Goal: Task Accomplishment & Management: Manage account settings

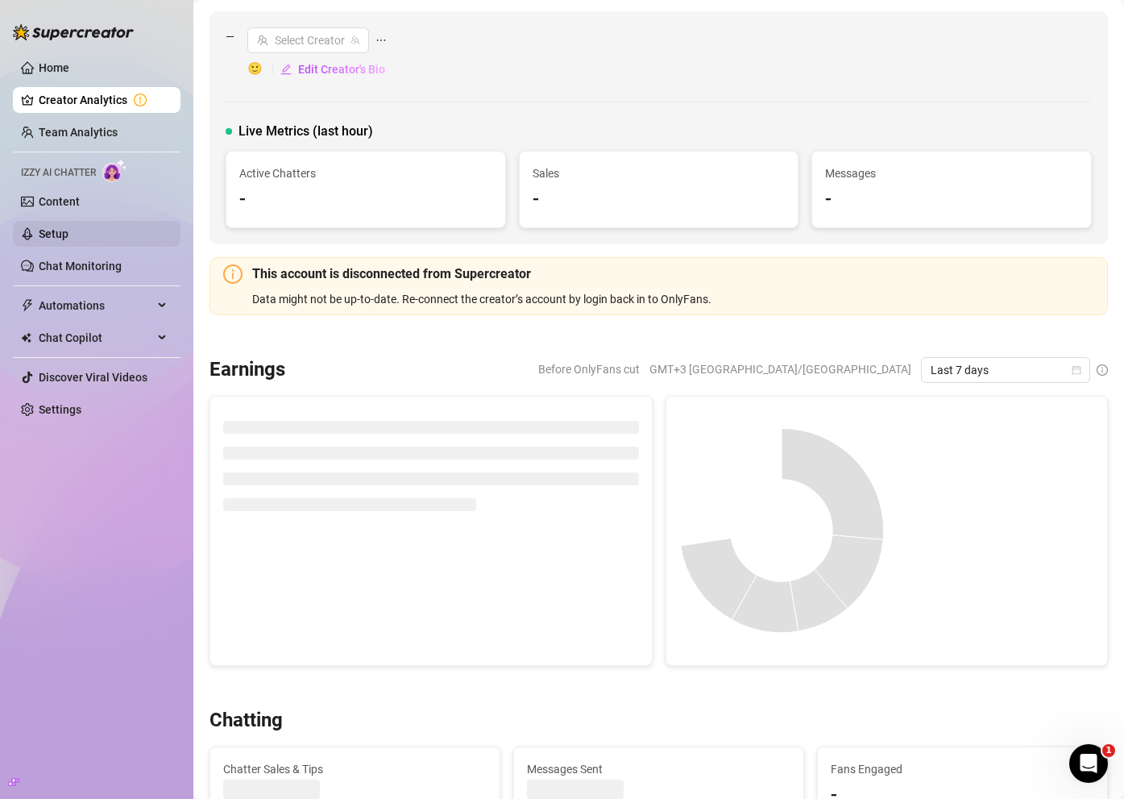
click at [68, 238] on link "Setup" at bounding box center [54, 233] width 30 height 13
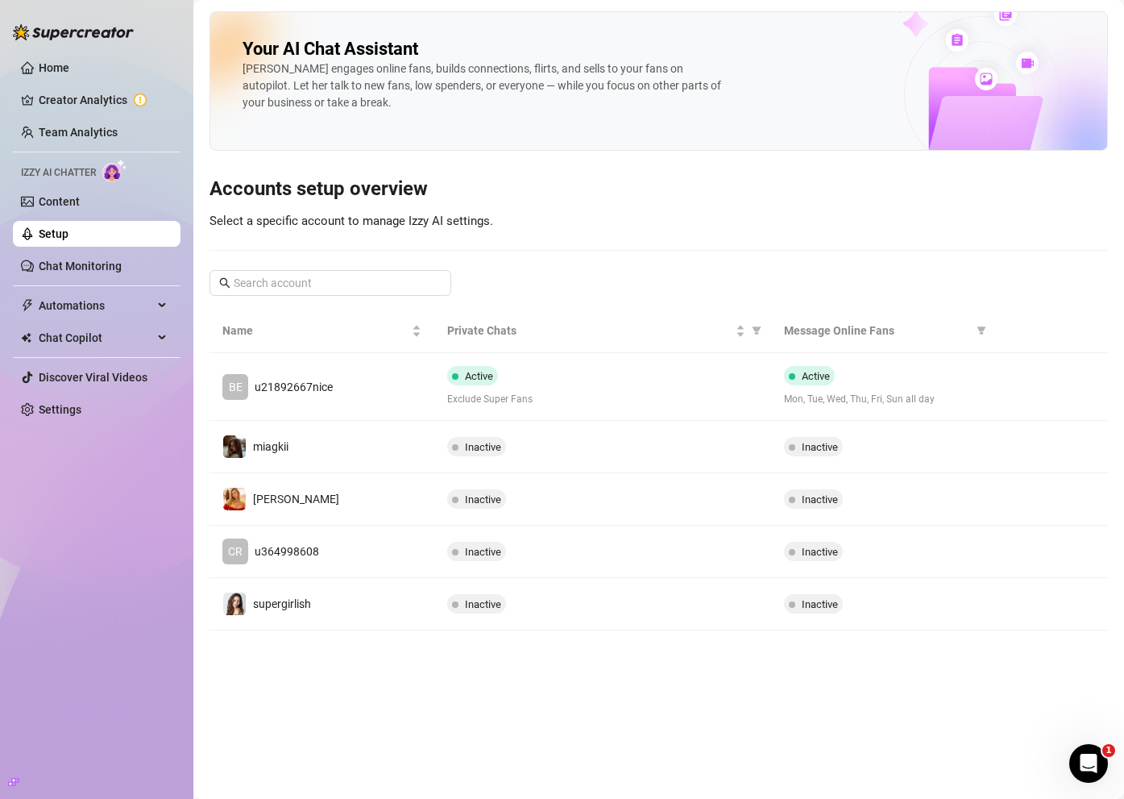
click at [93, 280] on ul "Home Creator Analytics Team Analytics Izzy AI Chatter Content Setup Chat Monito…" at bounding box center [97, 238] width 168 height 380
click at [93, 264] on link "Chat Monitoring" at bounding box center [80, 265] width 83 height 13
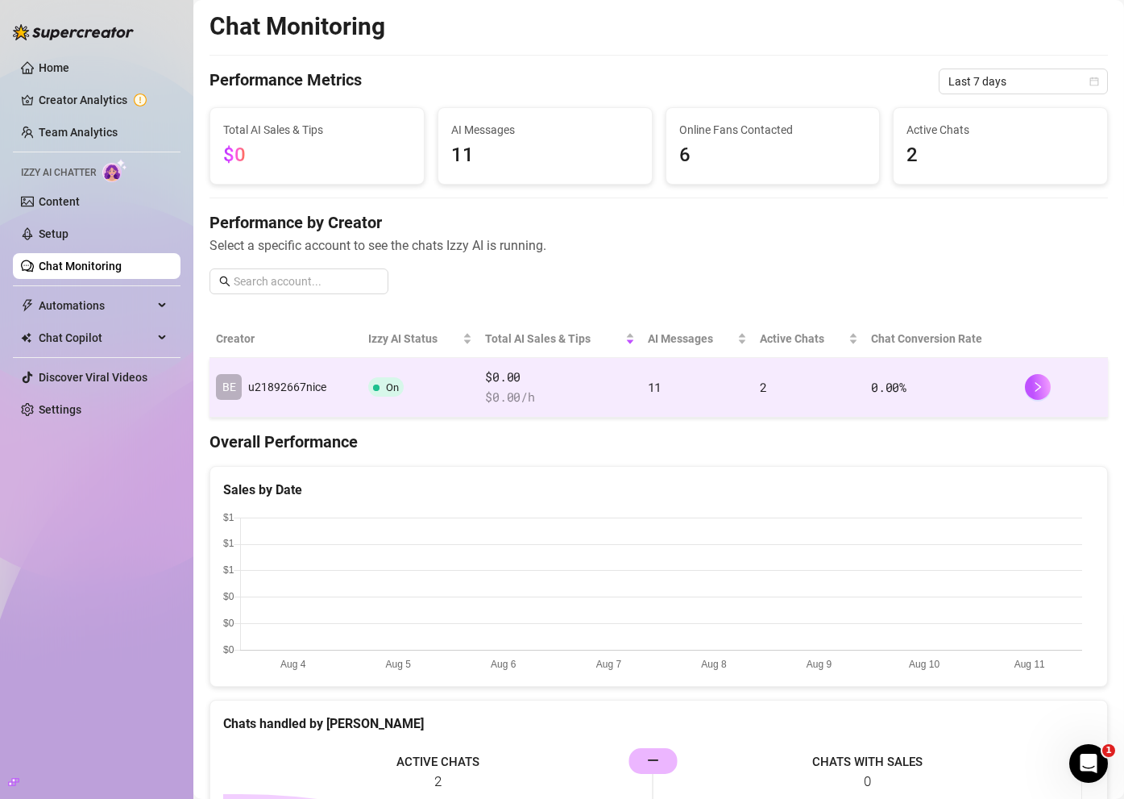
click at [301, 384] on span "u21892667nice" at bounding box center [287, 386] width 78 height 13
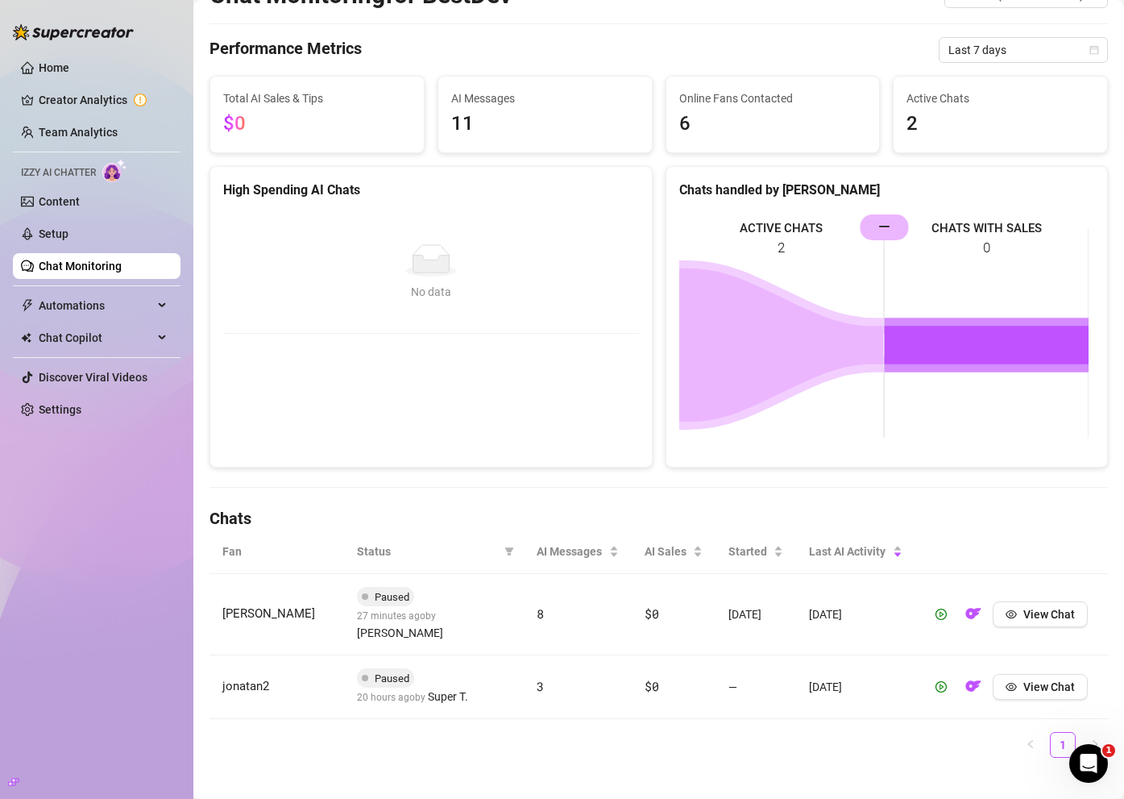
scroll to position [90, 0]
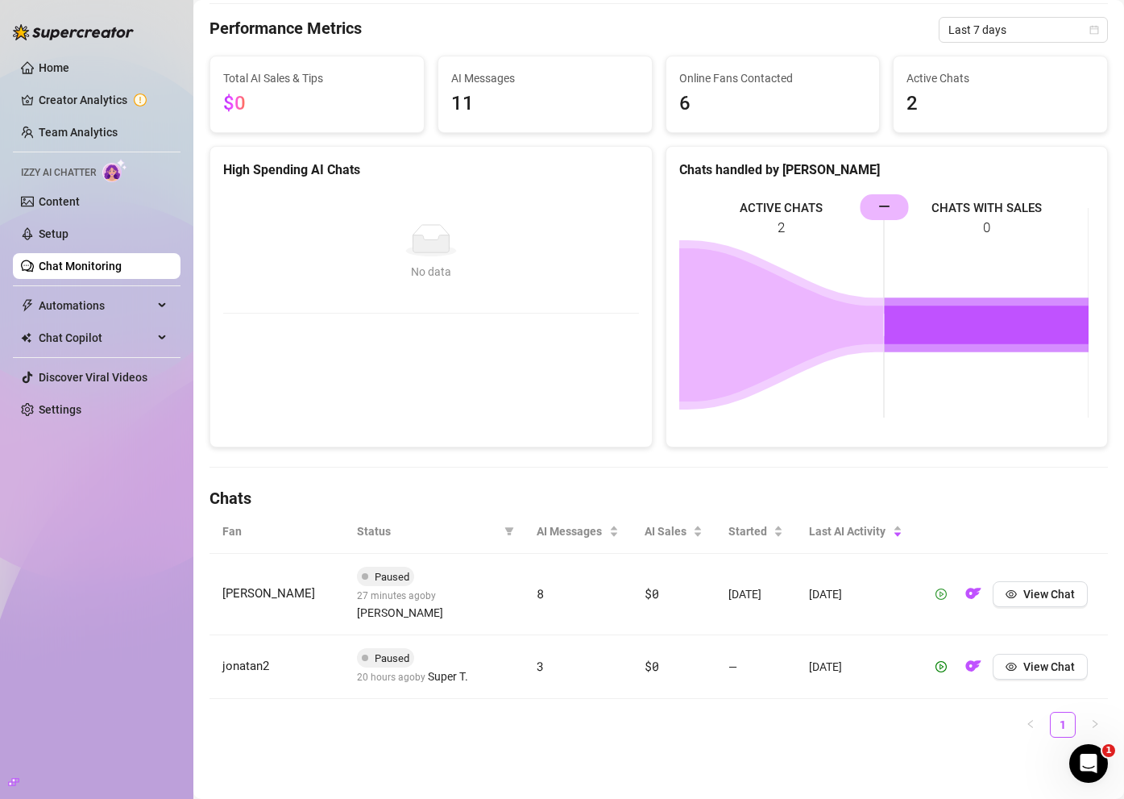
click at [937, 600] on icon "play-circle" at bounding box center [941, 593] width 11 height 11
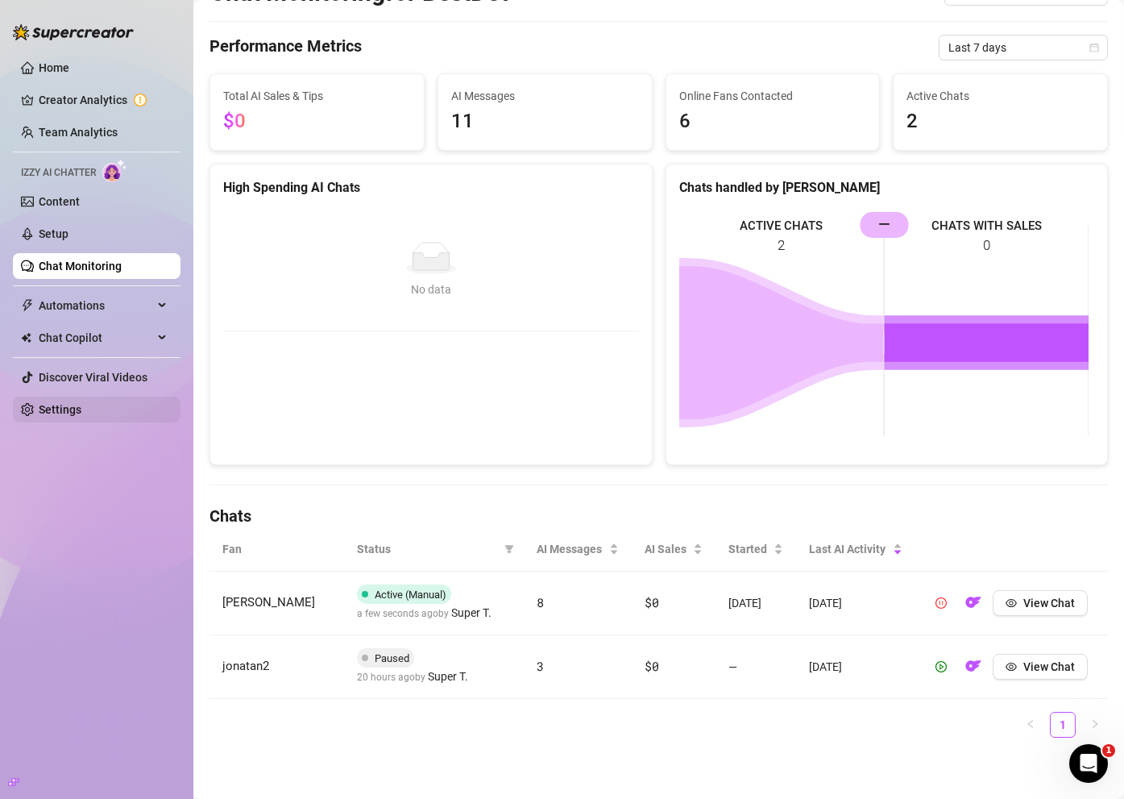
click at [81, 416] on link "Settings" at bounding box center [60, 409] width 43 height 13
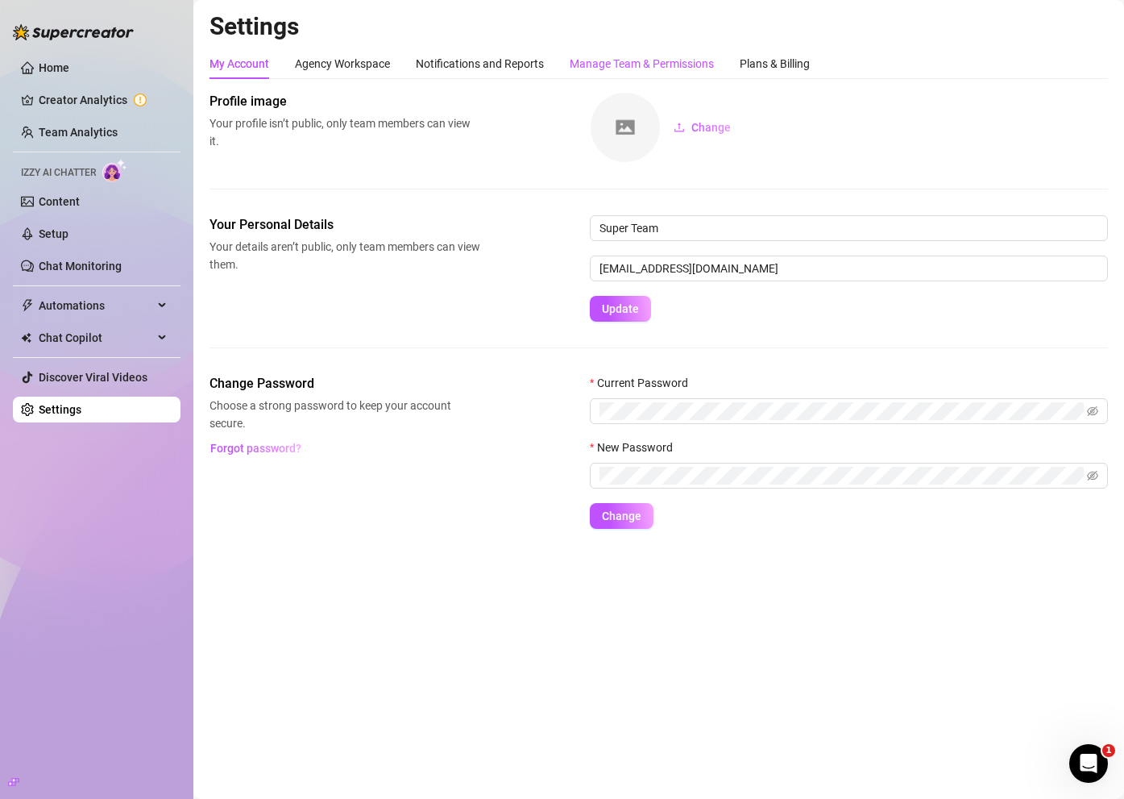
drag, startPoint x: 666, startPoint y: 64, endPoint x: 657, endPoint y: 68, distance: 10.5
click at [666, 64] on div "Manage Team & Permissions" at bounding box center [642, 64] width 144 height 18
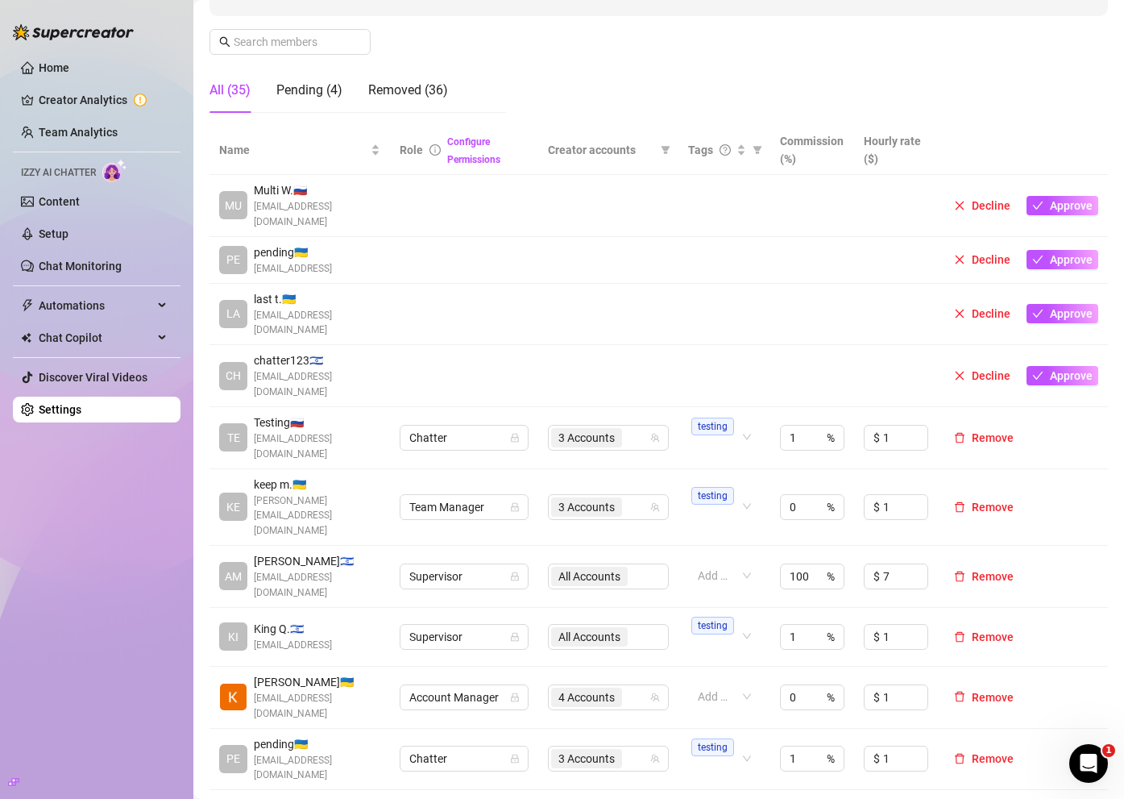
scroll to position [391, 0]
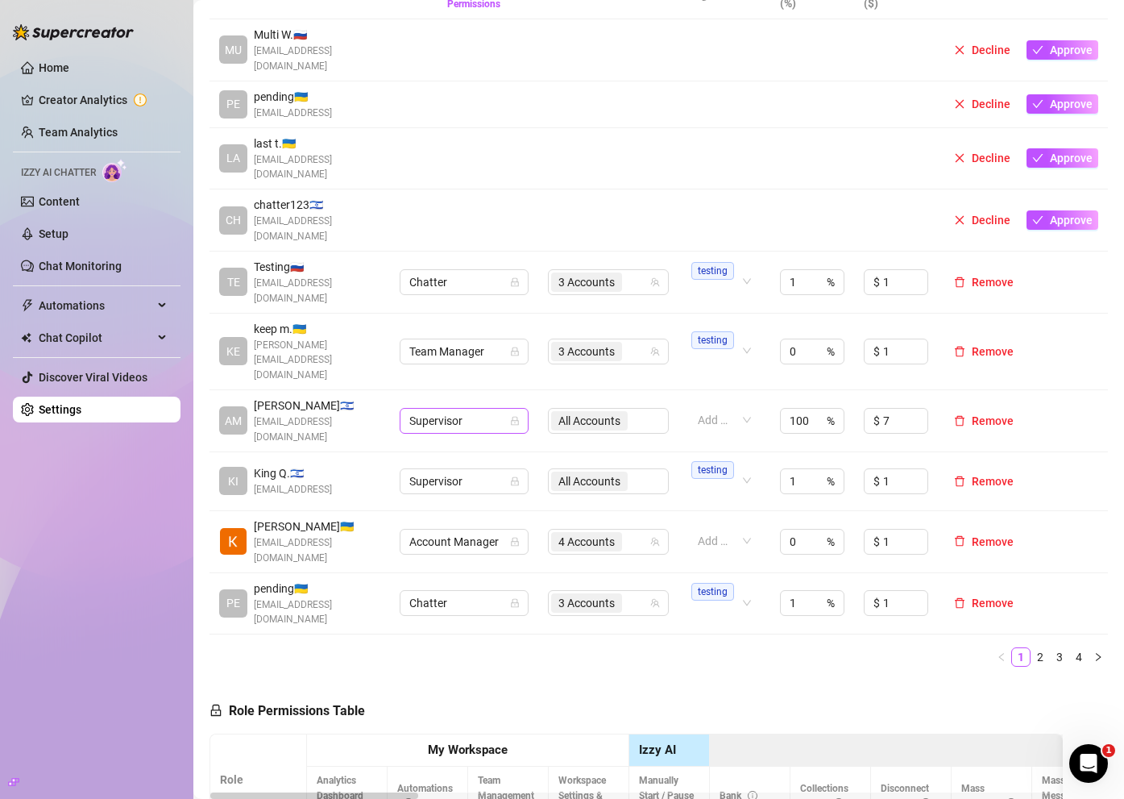
click at [491, 409] on span "Supervisor" at bounding box center [464, 421] width 110 height 24
click at [475, 442] on div "Team Manager" at bounding box center [464, 446] width 103 height 18
click at [543, 585] on div "Name Role Configure Permissions Creator accounts Tags Commission (%) Hourly rat…" at bounding box center [659, 324] width 898 height 709
click at [543, 586] on div "Name Role Configure Permissions Creator accounts Tags Commission (%) Hourly rat…" at bounding box center [659, 324] width 898 height 709
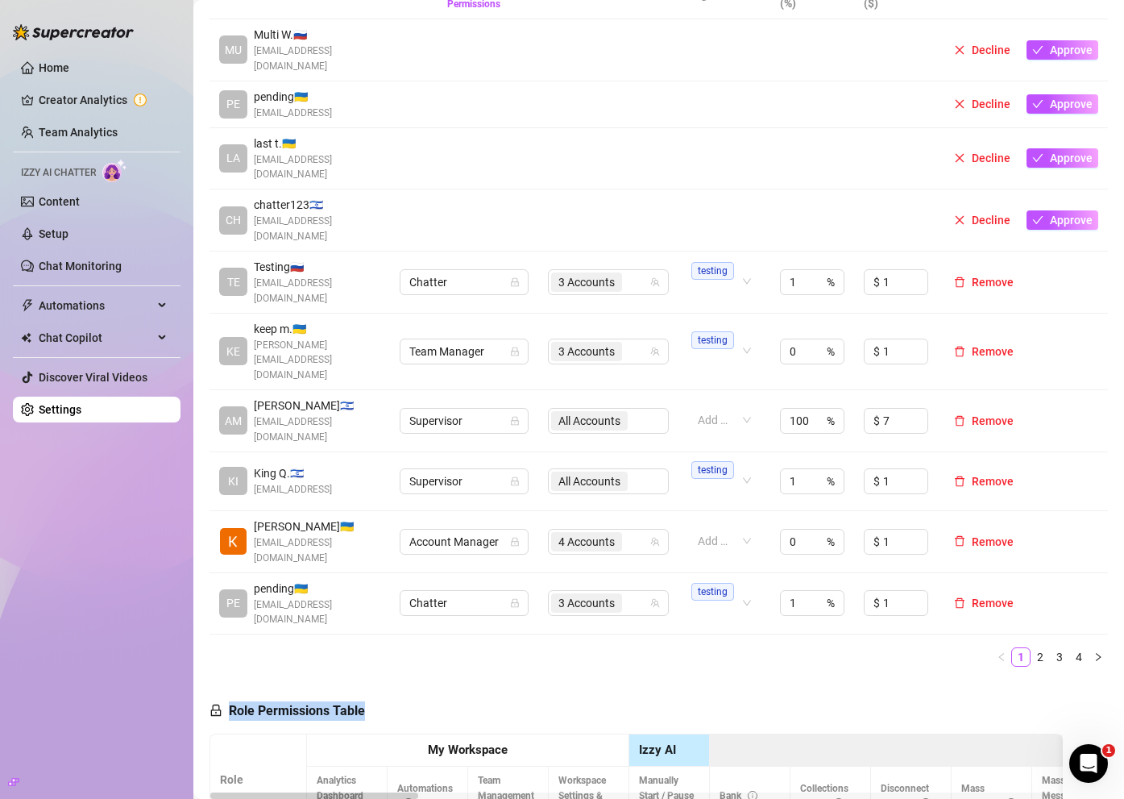
click at [543, 586] on div "Name Role Configure Permissions Creator accounts Tags Commission (%) Hourly rat…" at bounding box center [659, 324] width 898 height 709
click at [471, 409] on span "Supervisor" at bounding box center [464, 421] width 110 height 24
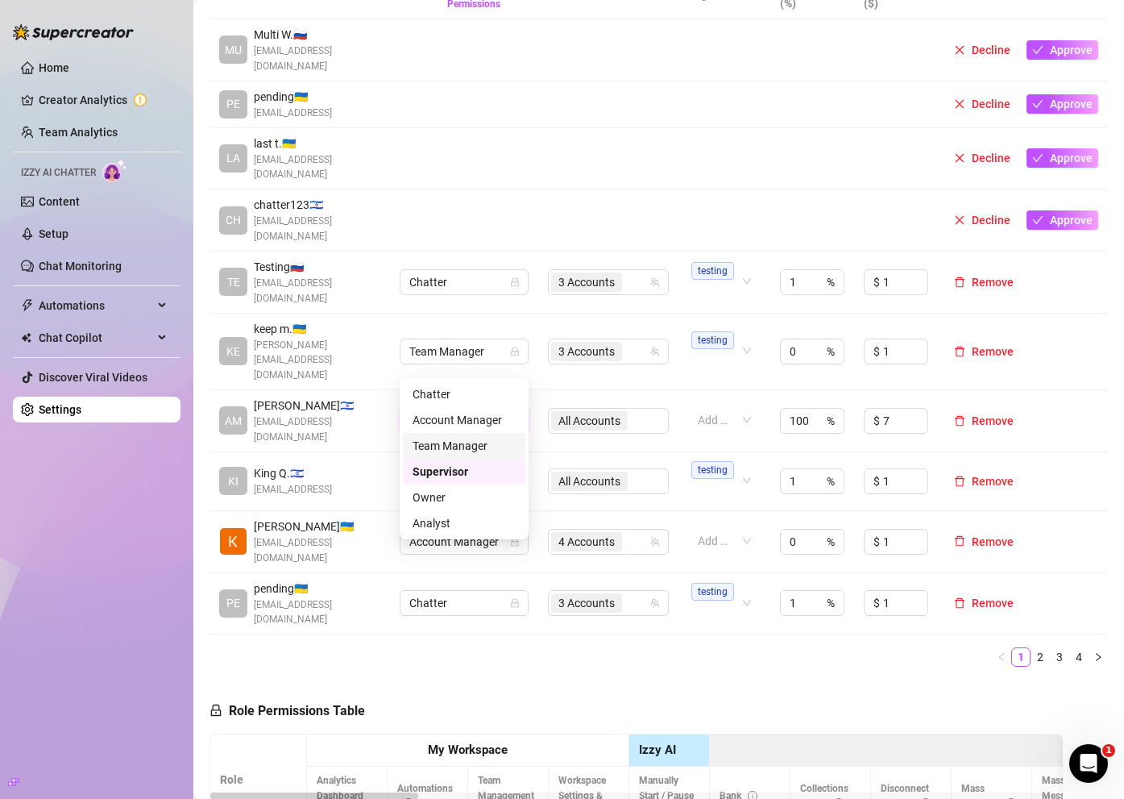
click at [467, 450] on div "Team Manager" at bounding box center [464, 446] width 103 height 18
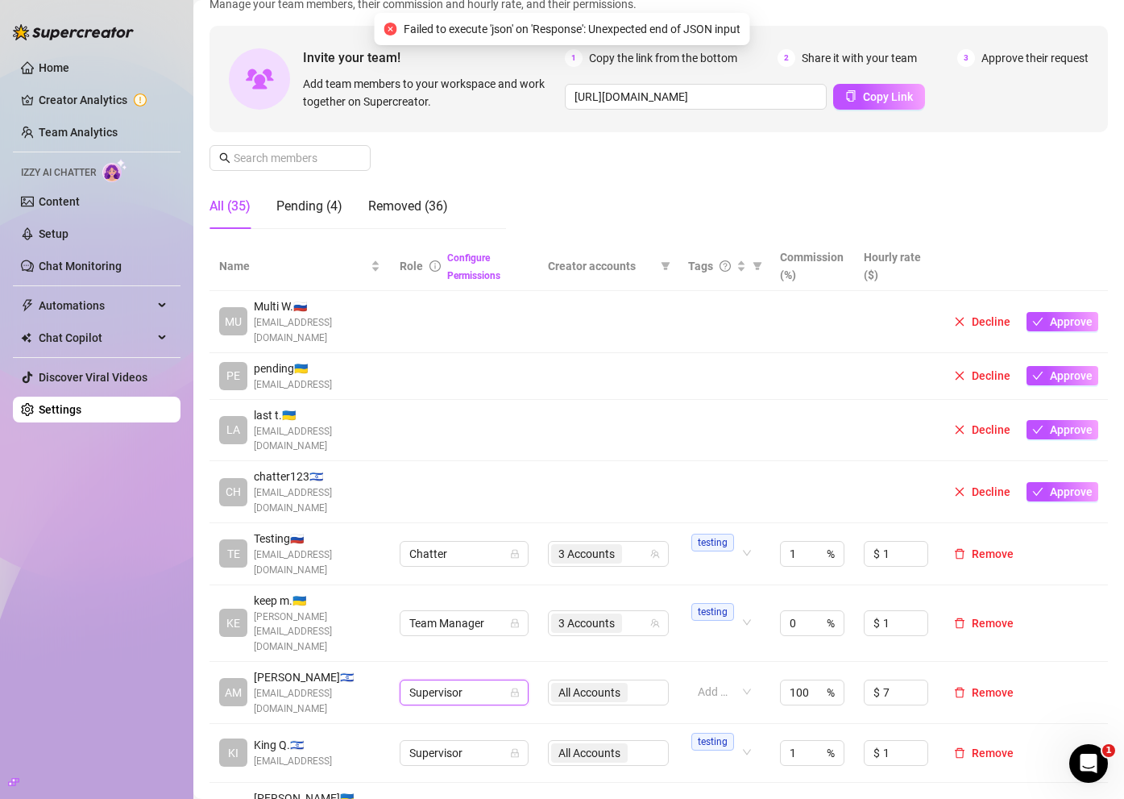
scroll to position [101, 0]
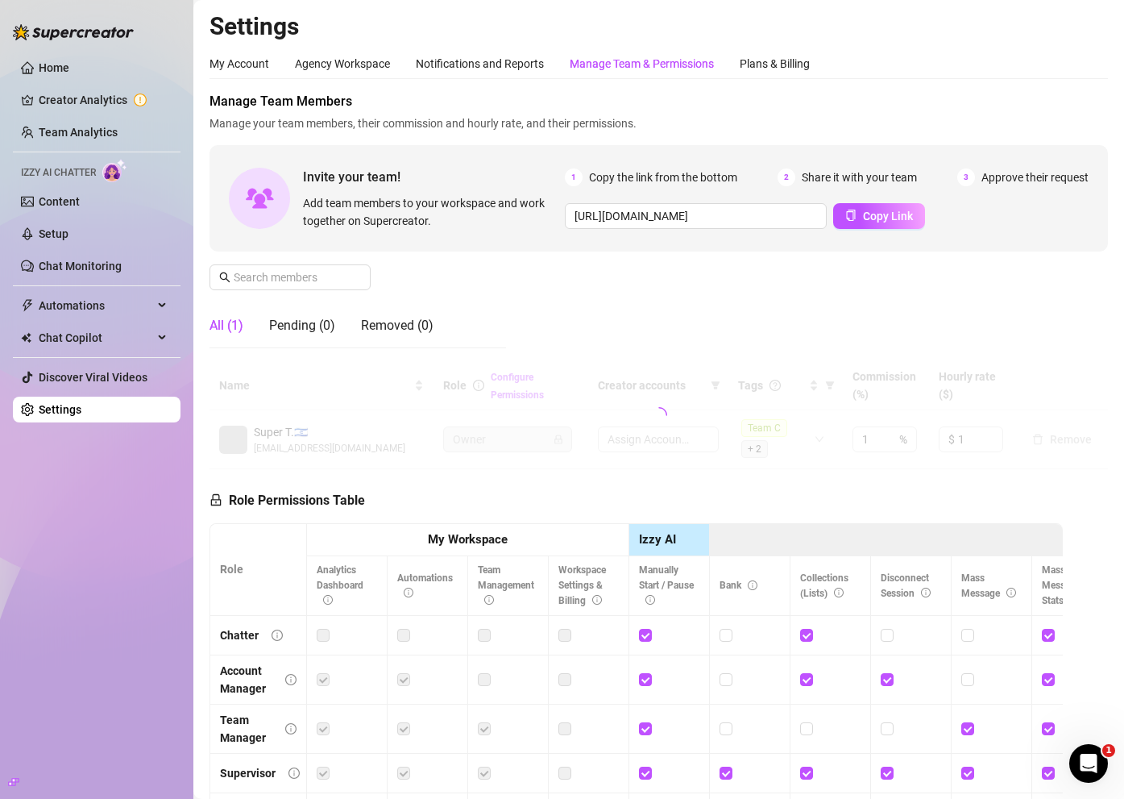
click at [607, 69] on div "Manage Team & Permissions" at bounding box center [642, 64] width 144 height 18
click at [608, 68] on div "Manage Team & Permissions" at bounding box center [642, 64] width 144 height 18
